Goal: Navigation & Orientation: Find specific page/section

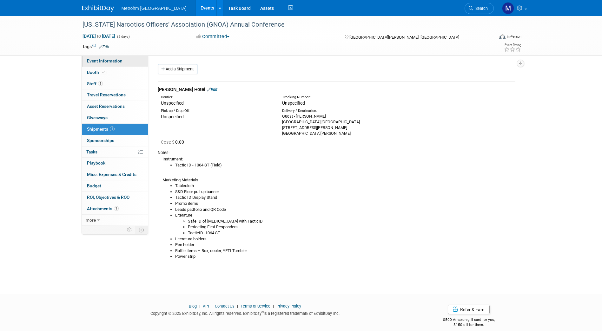
click at [107, 63] on span "Event Information" at bounding box center [105, 60] width 36 height 5
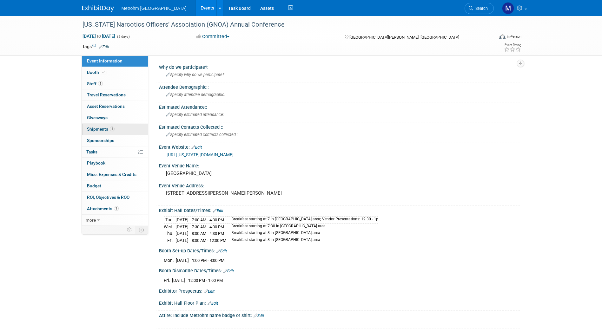
click at [109, 129] on span "Shipments 1" at bounding box center [101, 129] width 28 height 5
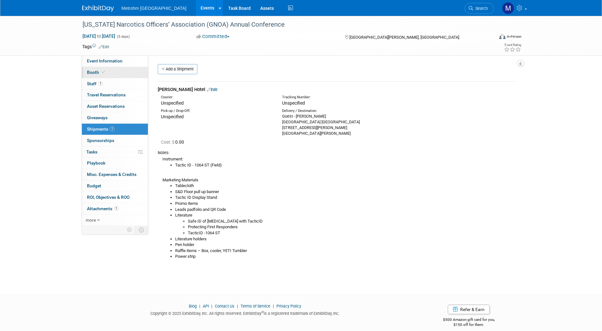
click at [98, 69] on link "Booth" at bounding box center [115, 72] width 66 height 11
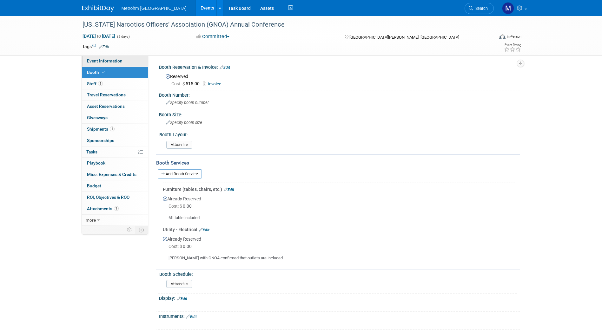
click at [129, 66] on link "Event Information" at bounding box center [115, 60] width 66 height 11
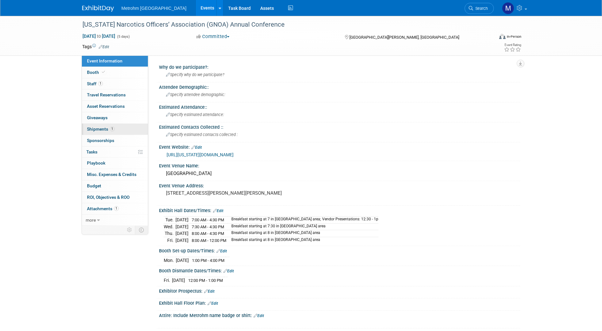
click at [114, 129] on span "1" at bounding box center [112, 129] width 5 height 5
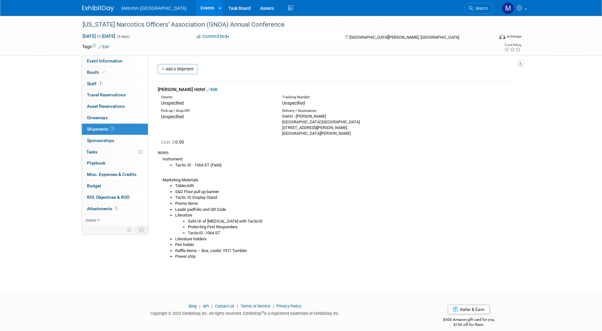
click at [436, 276] on div "[US_STATE] Narcotics Officers’ Association (GNOA) Annual Conference [DATE] to […" at bounding box center [301, 149] width 602 height 267
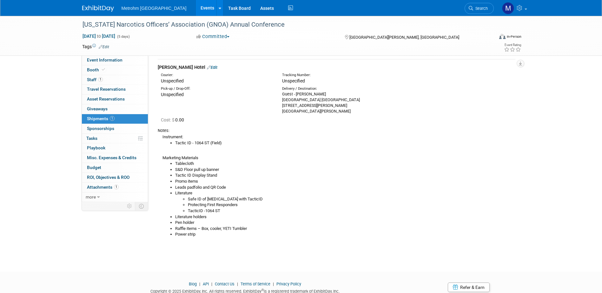
scroll to position [32, 0]
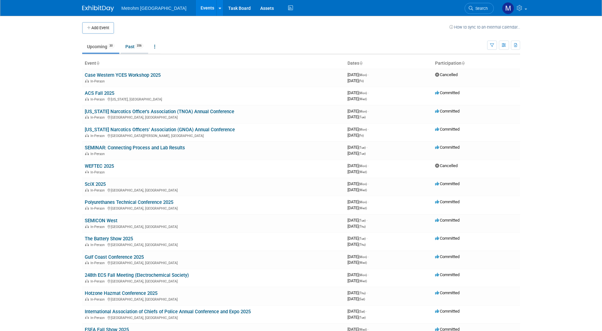
click at [135, 46] on link "Past 356" at bounding box center [134, 47] width 28 height 12
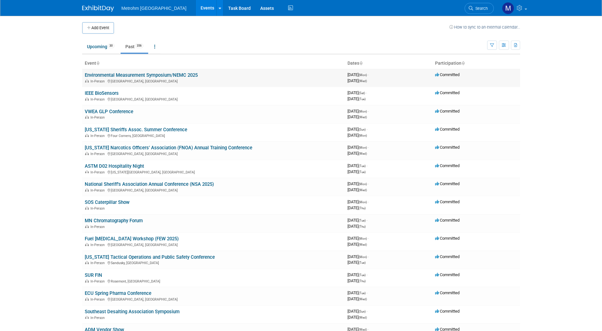
click at [127, 76] on link "Environmental Measurement Symposium/NEMC 2025" at bounding box center [141, 75] width 113 height 6
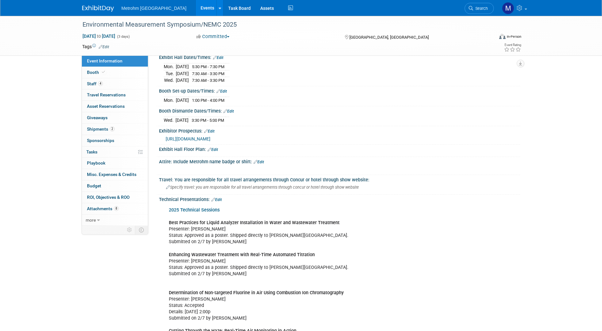
scroll to position [159, 0]
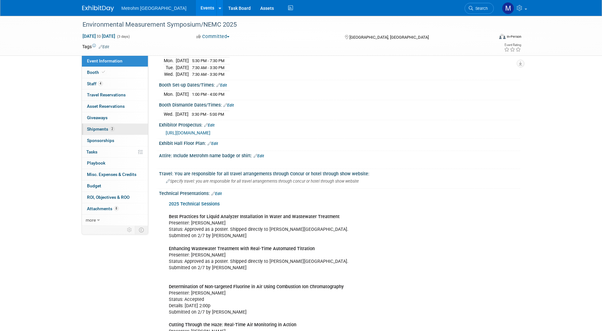
click at [117, 134] on link "2 Shipments 2" at bounding box center [115, 129] width 66 height 11
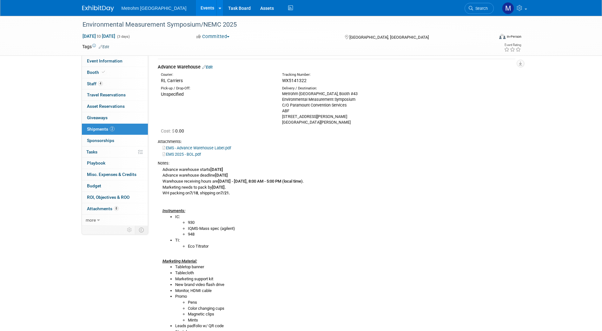
scroll to position [23, 0]
